Goal: Transaction & Acquisition: Purchase product/service

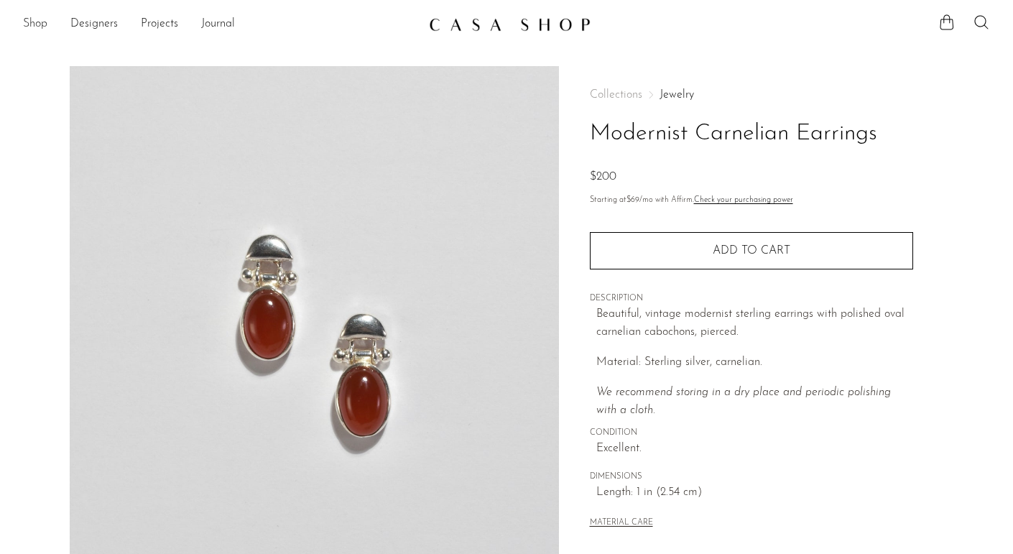
click at [38, 18] on link "Shop" at bounding box center [35, 24] width 24 height 19
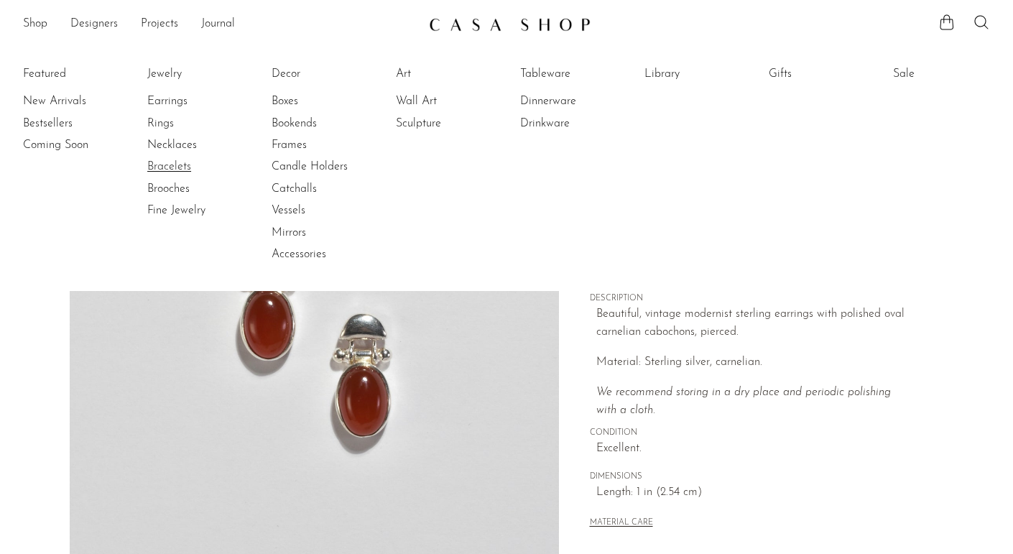
click at [173, 164] on link "Bracelets" at bounding box center [201, 167] width 108 height 16
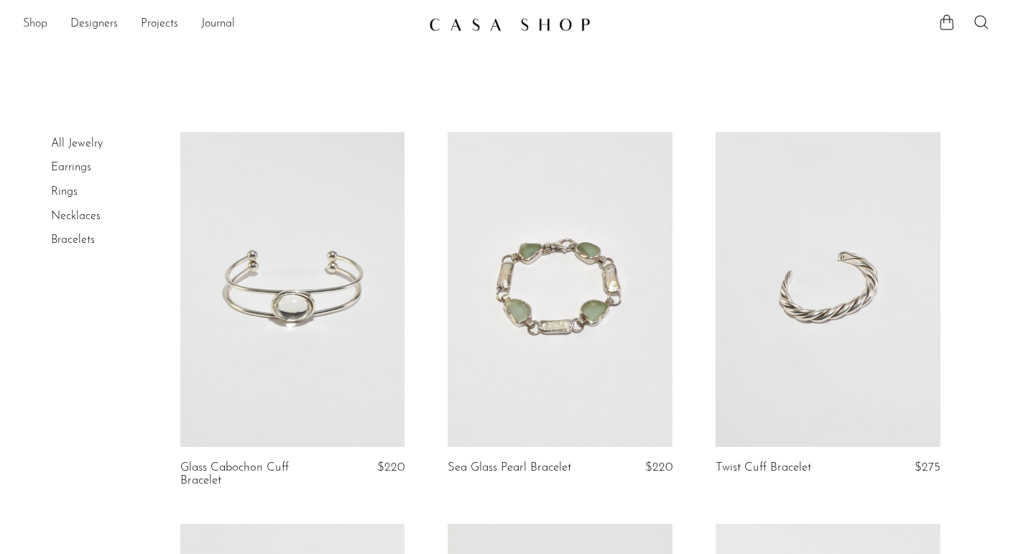
click at [39, 19] on link "Shop" at bounding box center [35, 24] width 24 height 19
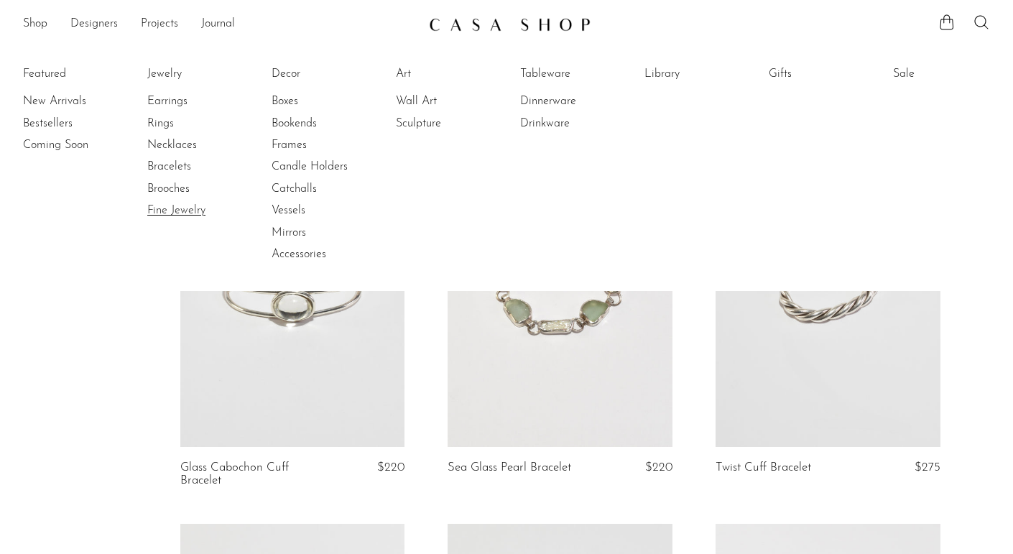
click at [182, 208] on link "Fine Jewelry" at bounding box center [201, 211] width 108 height 16
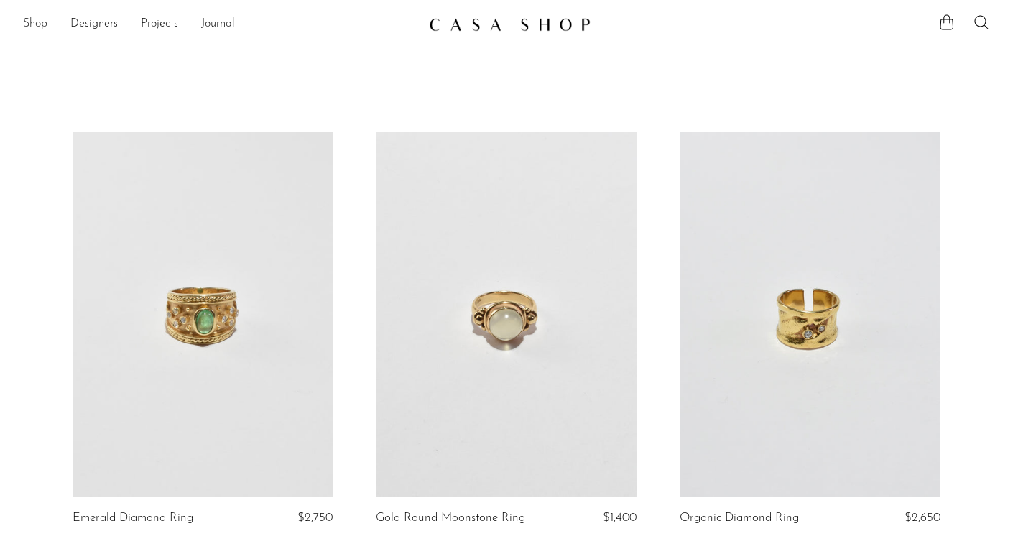
click at [39, 22] on link "Shop" at bounding box center [35, 24] width 24 height 19
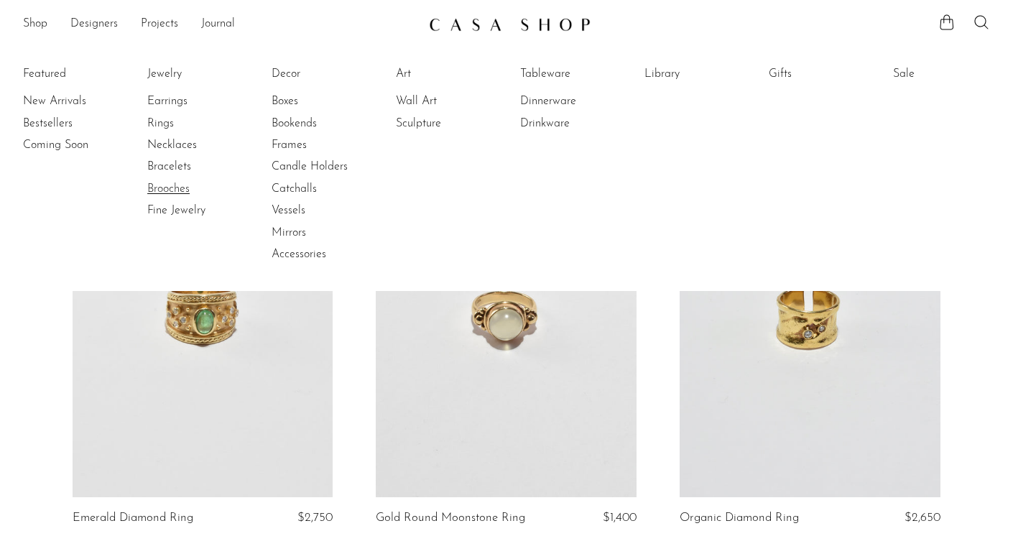
click at [169, 191] on link "Brooches" at bounding box center [201, 189] width 108 height 16
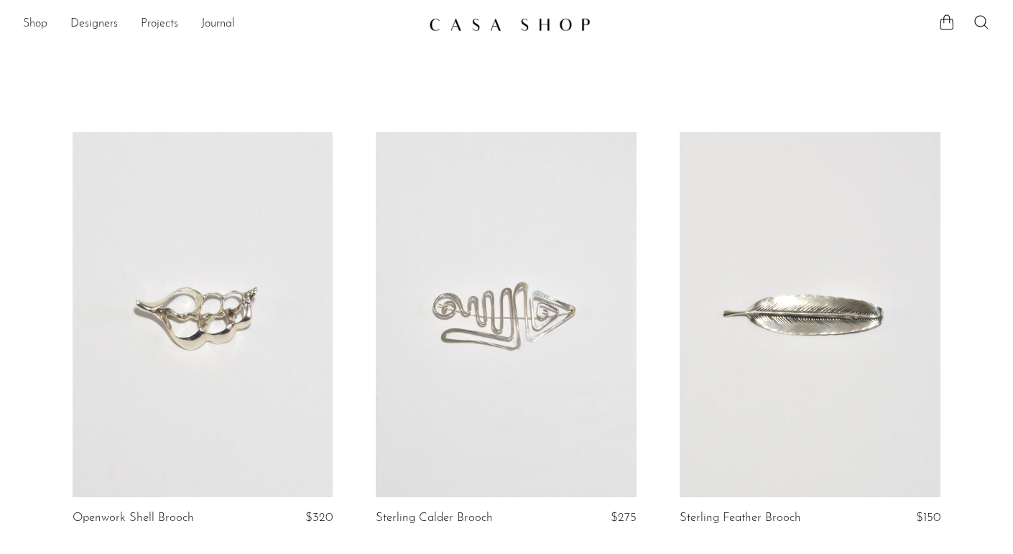
click at [32, 23] on link "Shop" at bounding box center [35, 24] width 24 height 19
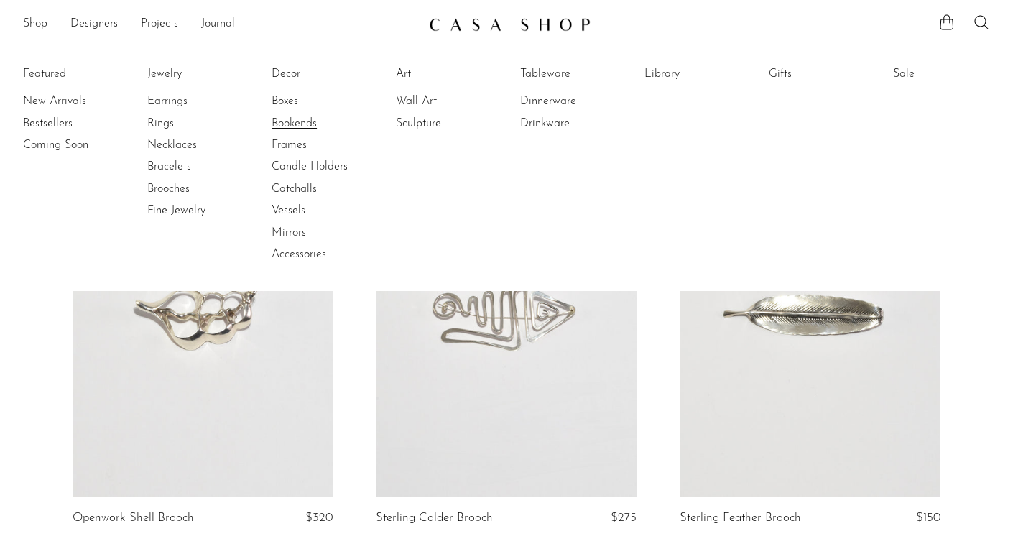
click at [275, 123] on link "Bookends" at bounding box center [325, 124] width 108 height 16
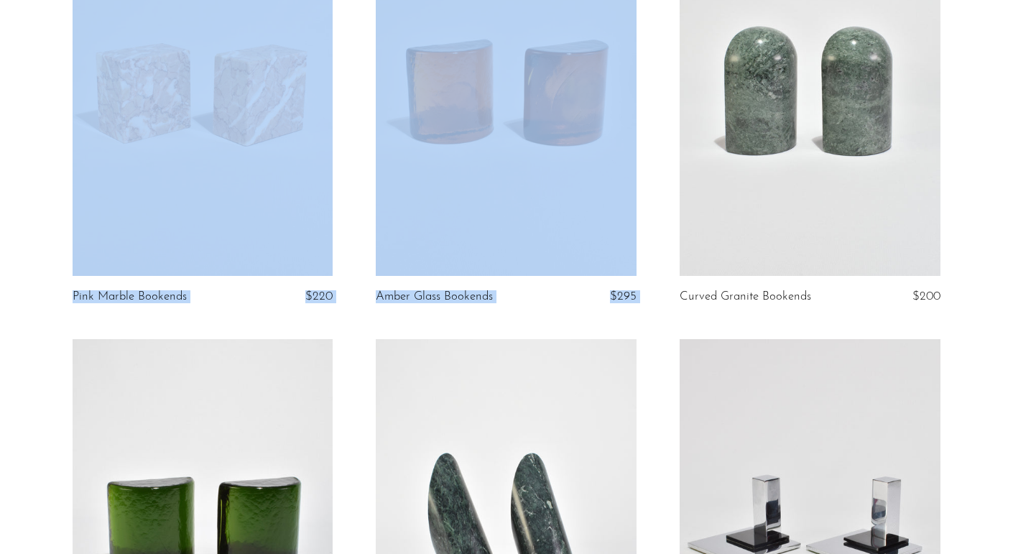
scroll to position [218, 0]
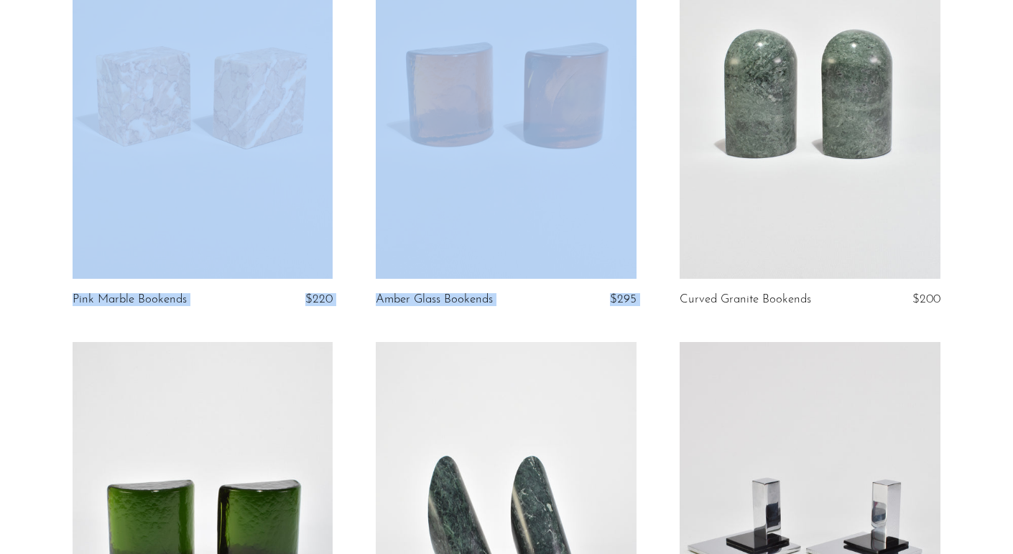
drag, startPoint x: 1012, startPoint y: 2, endPoint x: 931, endPoint y: 76, distance: 109.3
click at [311, 396] on link at bounding box center [203, 524] width 261 height 365
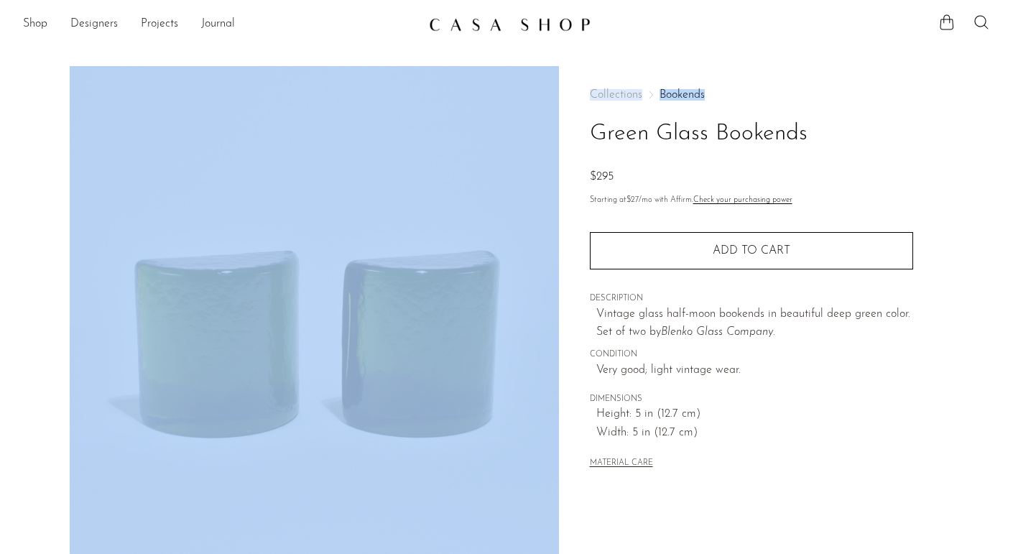
drag, startPoint x: 1012, startPoint y: 22, endPoint x: 1012, endPoint y: 87, distance: 64.6
click at [1012, 87] on body "Shop Featured New Arrivals Bestsellers" at bounding box center [506, 467] width 1013 height 935
click at [893, 170] on div "$295" at bounding box center [751, 177] width 323 height 19
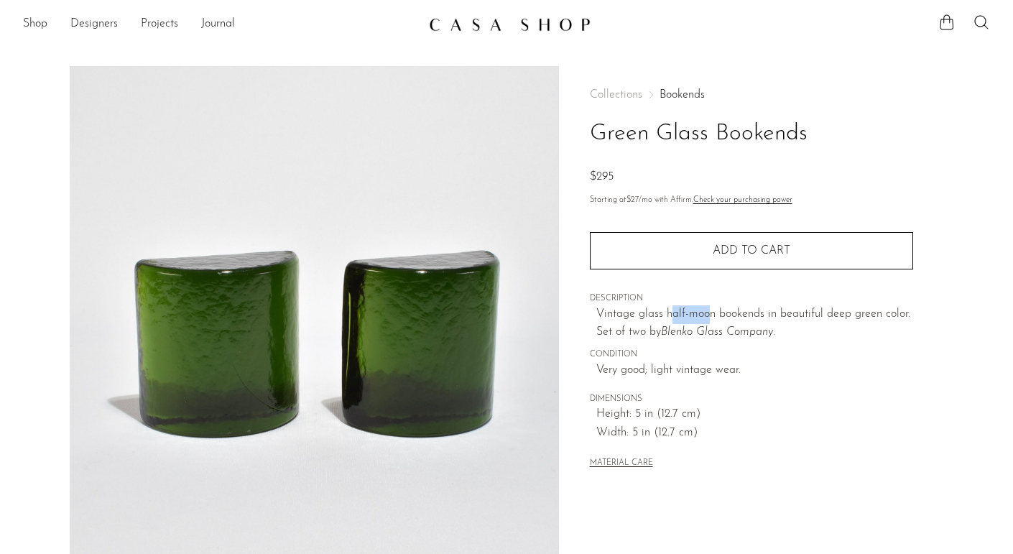
drag, startPoint x: 669, startPoint y: 311, endPoint x: 710, endPoint y: 315, distance: 40.4
click at [710, 315] on span "Vintage glass half-moon bookends in beautiful deep green color. Set of two by" at bounding box center [753, 323] width 314 height 30
drag, startPoint x: 716, startPoint y: 315, endPoint x: 768, endPoint y: 315, distance: 51.7
click at [768, 315] on span "Vintage glass half-moon bookends in beautiful deep green color. Set of two by" at bounding box center [753, 323] width 314 height 30
